Goal: Find specific page/section: Find specific page/section

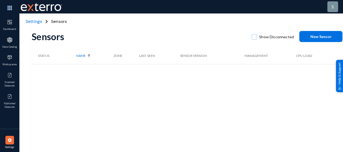
click at [255, 37] on span at bounding box center [253, 36] width 5 height 5
click at [254, 39] on input "Show Disconnected" at bounding box center [254, 39] width 1 height 1
checkbox input "true"
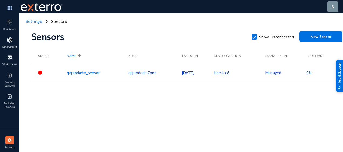
click at [29, 21] on span "Settings" at bounding box center [34, 22] width 16 height 6
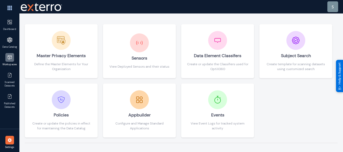
click at [8, 58] on img at bounding box center [9, 57] width 5 height 5
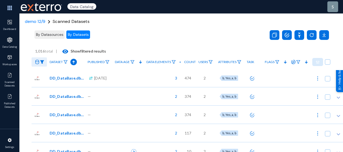
click at [44, 34] on span "By Datasources" at bounding box center [49, 34] width 27 height 5
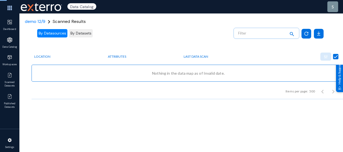
checkbox input "false"
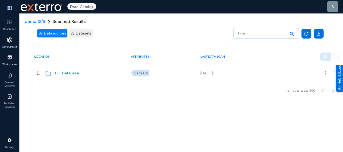
click at [73, 34] on span "By Datasets" at bounding box center [80, 33] width 21 height 5
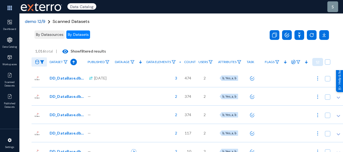
click at [35, 22] on span "demo 12/9" at bounding box center [35, 22] width 20 height 6
click at [30, 20] on span "demo 12/9" at bounding box center [35, 22] width 20 height 6
